Goal: Information Seeking & Learning: Learn about a topic

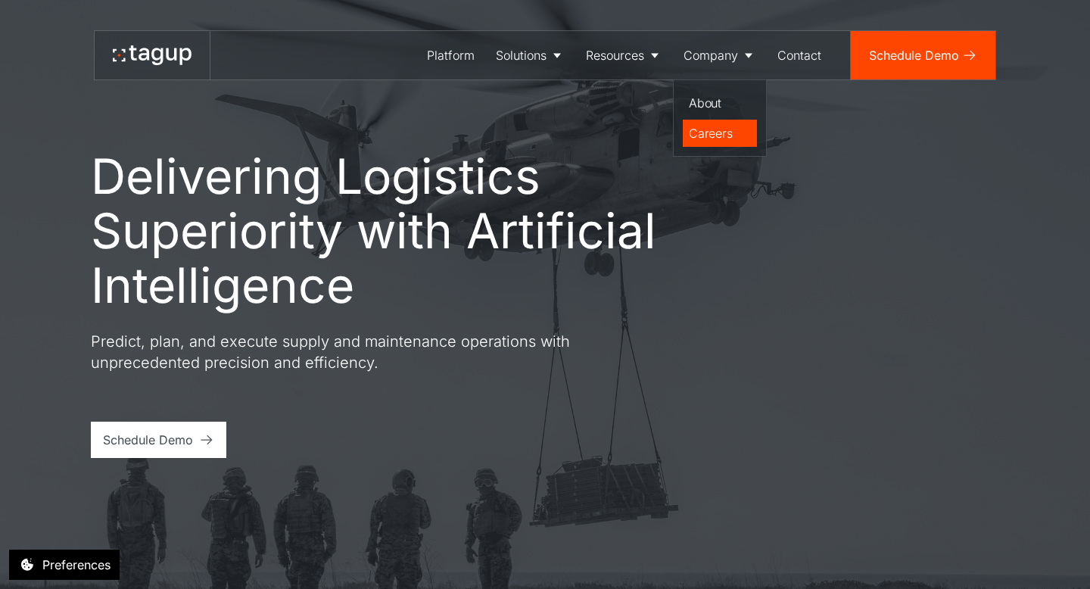
click at [713, 132] on div "Careers" at bounding box center [720, 133] width 62 height 18
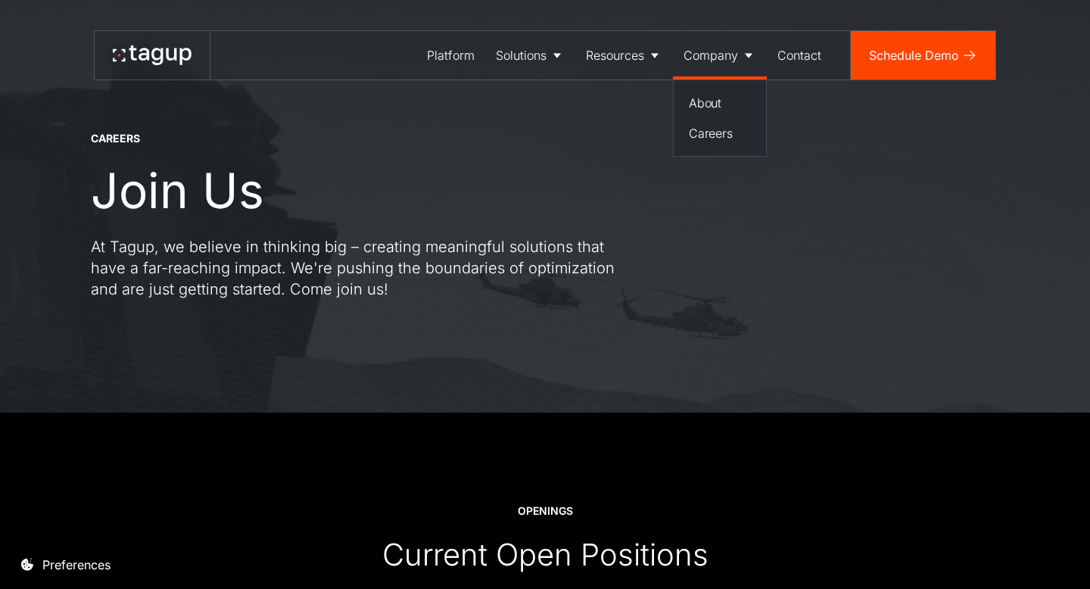
click at [697, 67] on link "Company" at bounding box center [720, 55] width 94 height 48
click at [707, 61] on div "Company" at bounding box center [711, 55] width 55 height 18
click at [707, 98] on div "About" at bounding box center [720, 103] width 62 height 18
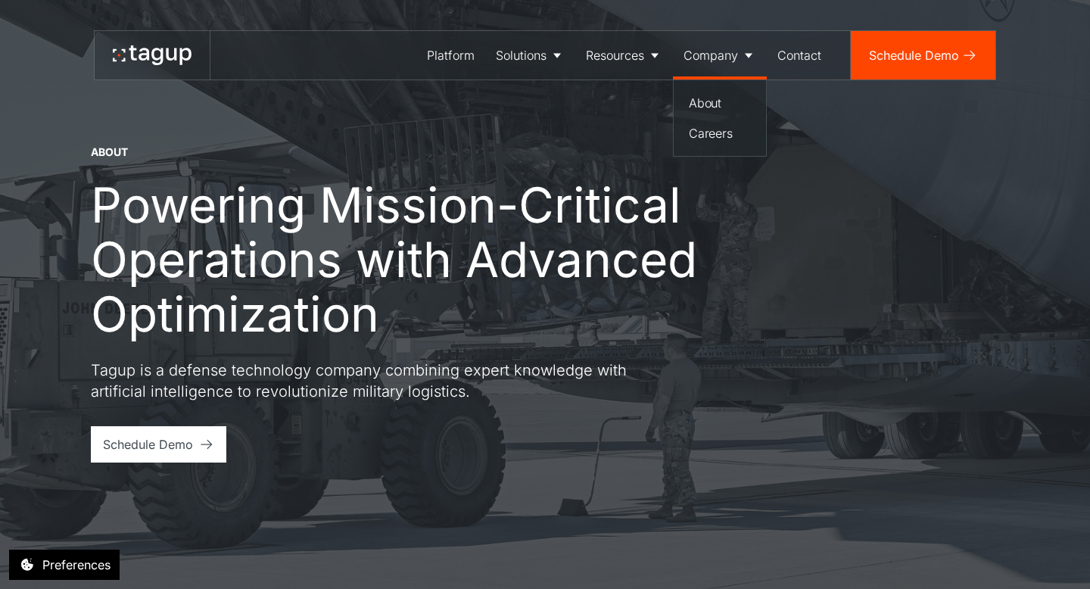
click at [718, 50] on div "Company" at bounding box center [711, 55] width 55 height 18
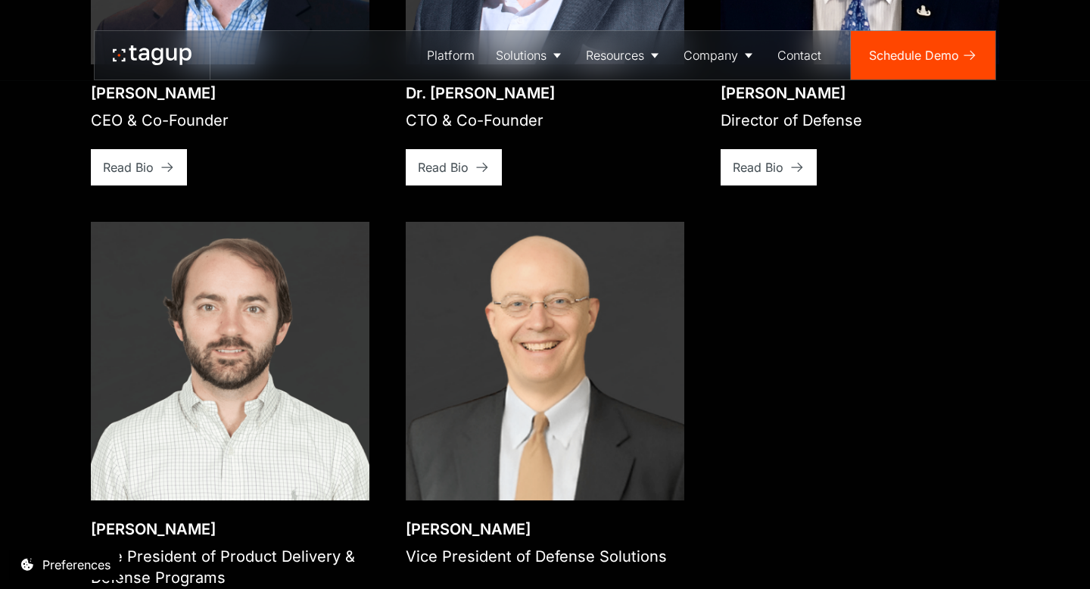
scroll to position [2488, 0]
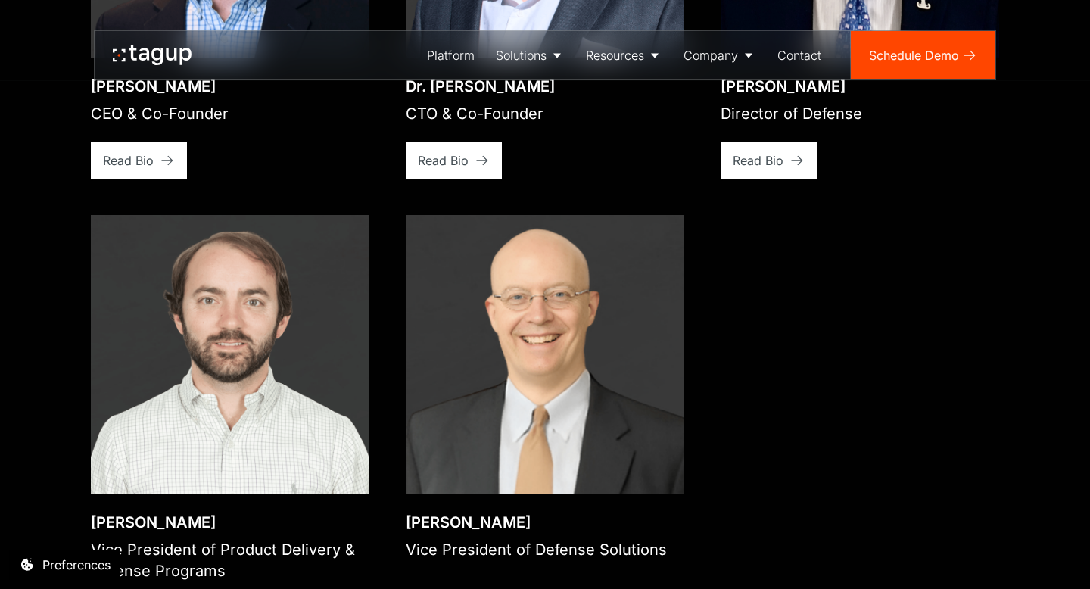
click at [489, 512] on div "Dr. Charles W. Parker, III" at bounding box center [536, 522] width 261 height 21
drag, startPoint x: 513, startPoint y: 533, endPoint x: 514, endPoint y: 505, distance: 28.0
click at [513, 539] on div "Vice President of Defense Solutions" at bounding box center [536, 549] width 261 height 21
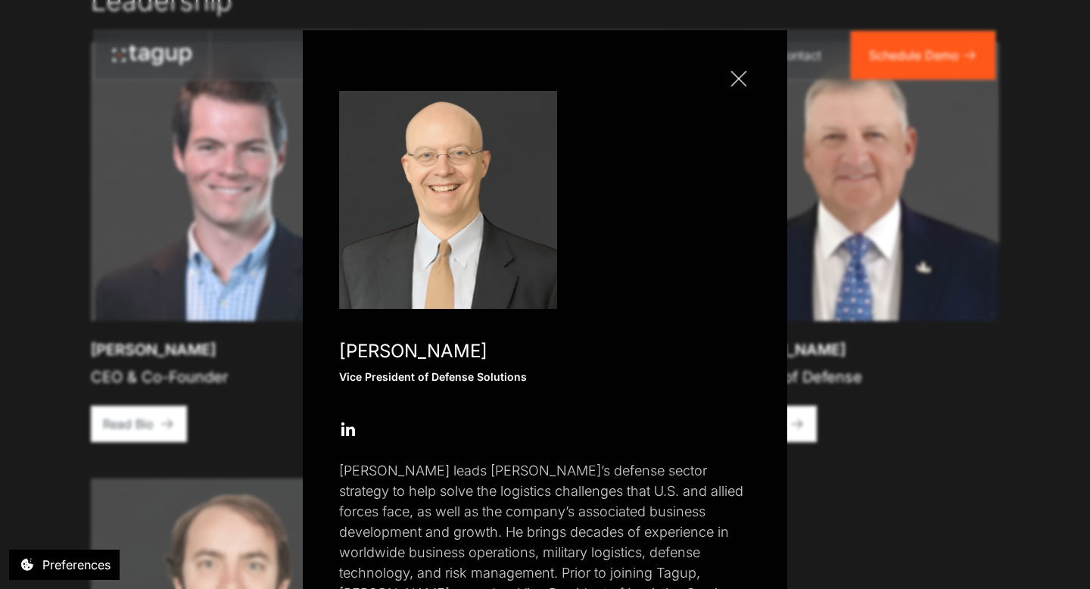
scroll to position [2133, 0]
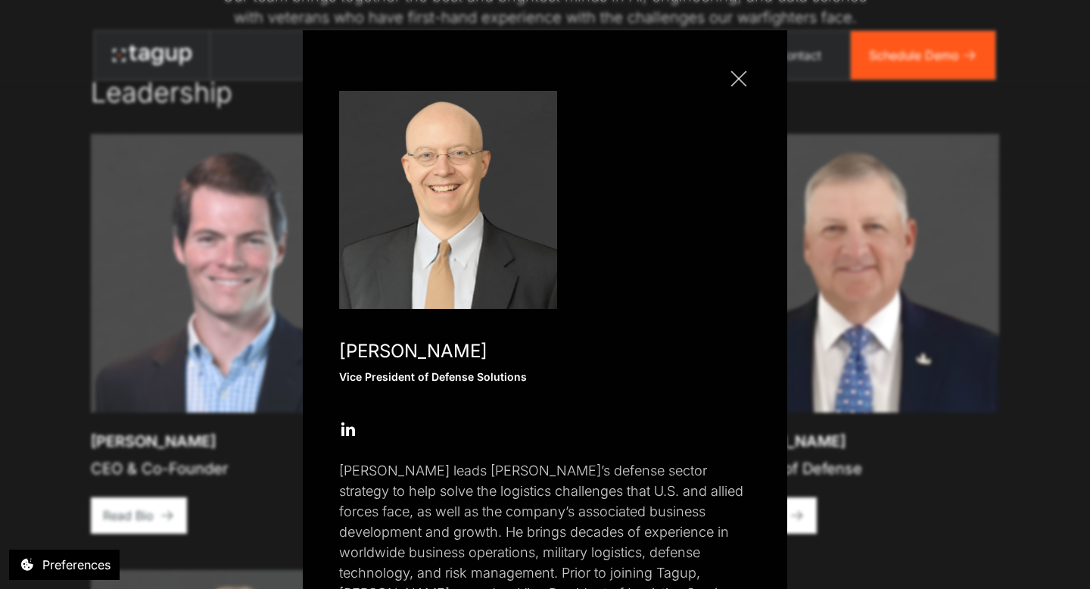
click at [742, 79] on link "Close popup" at bounding box center [739, 79] width 24 height 24
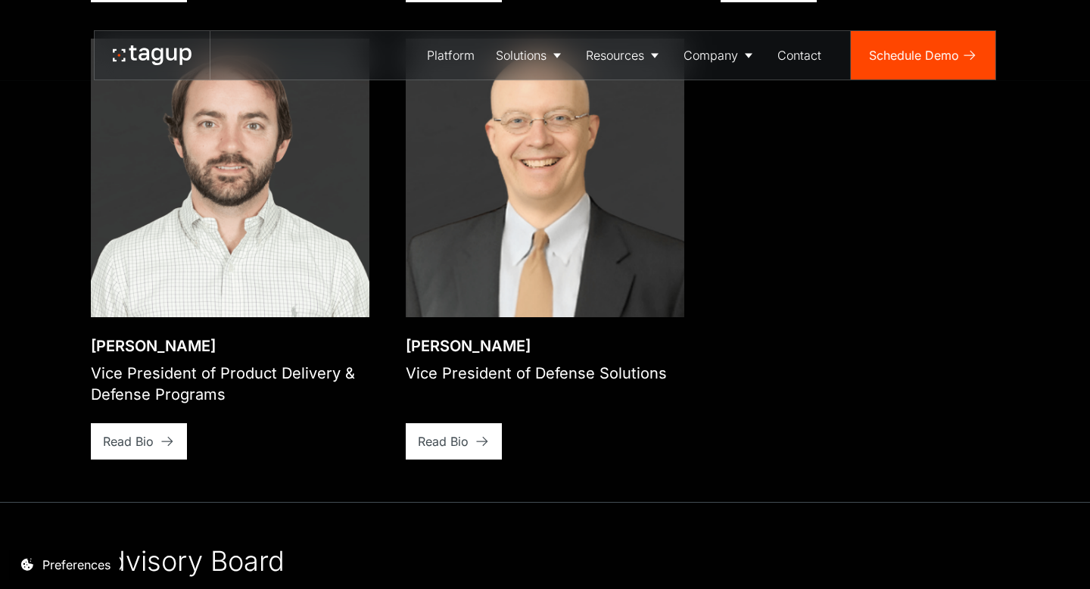
scroll to position [2666, 0]
